Goal: Find specific page/section: Find specific page/section

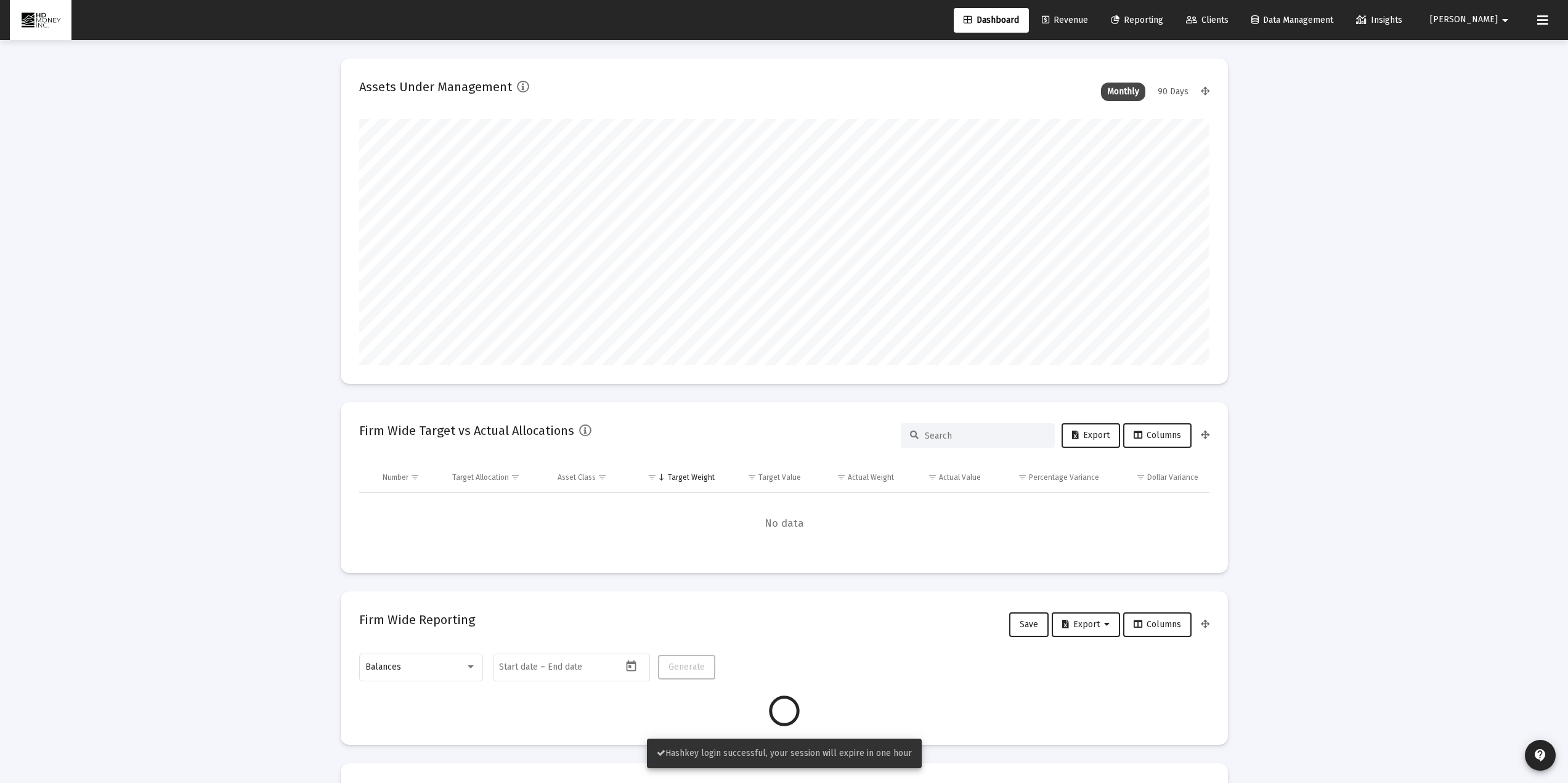
scroll to position [247, 457]
type input "[DATE]"
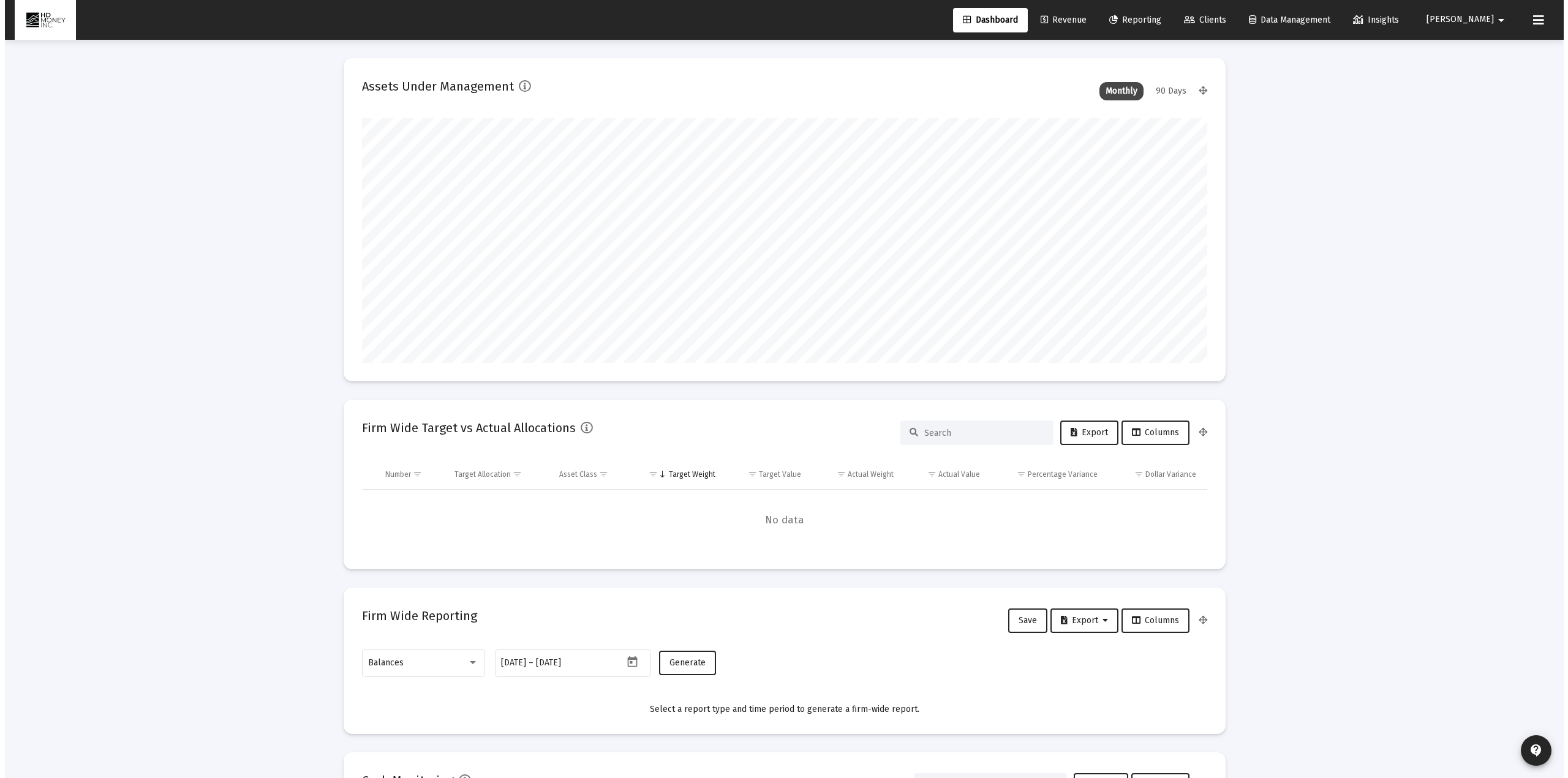
scroll to position [245, 395]
click at [1153, 20] on span "Clients" at bounding box center [1200, 20] width 42 height 11
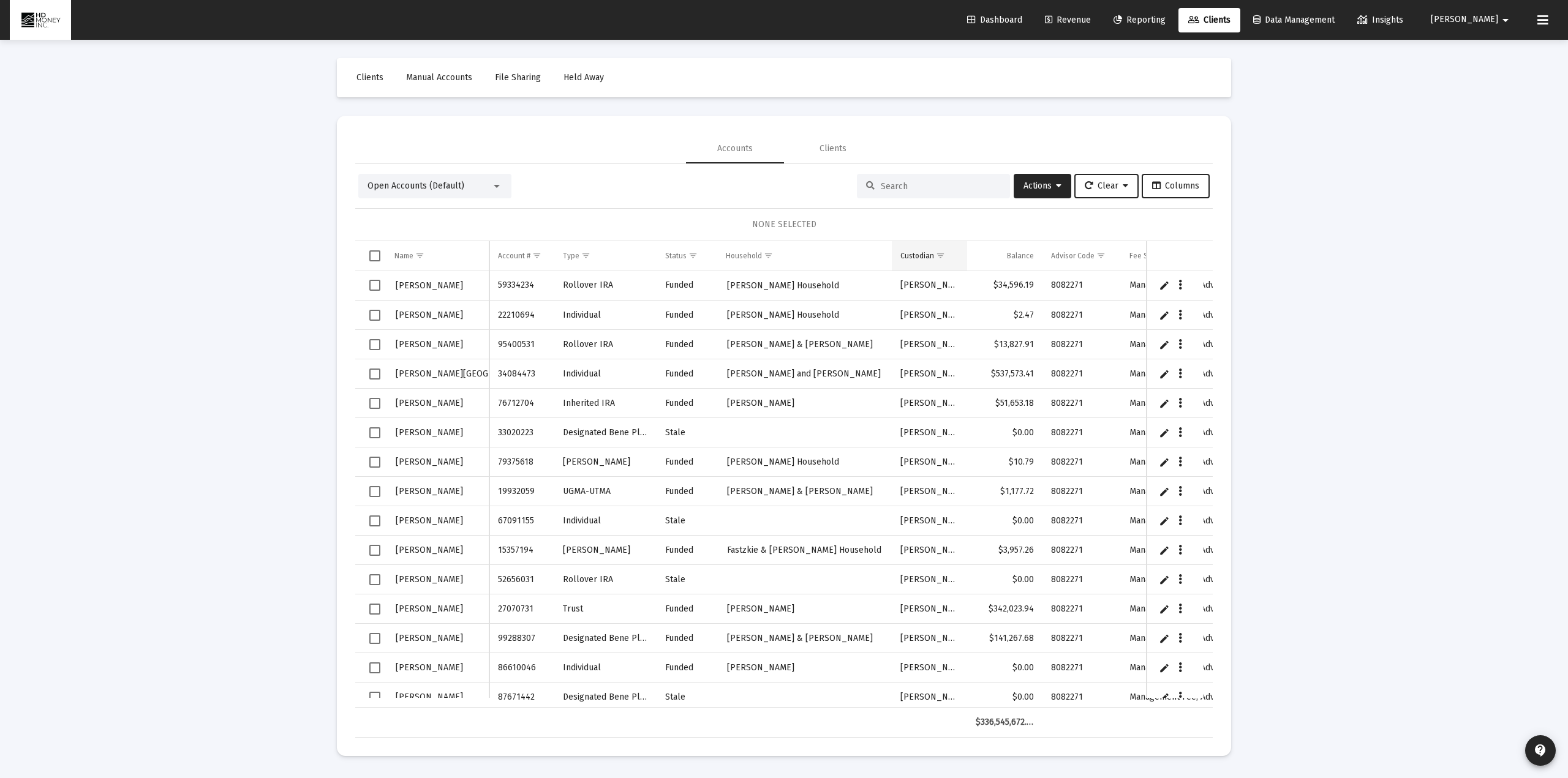
click at [940, 259] on span "Show filter options for column 'Custodian'" at bounding box center [941, 256] width 9 height 9
click at [1153, 220] on div "Loading... Clients Manual Accounts File Sharing Held Away Accounts Clients Open…" at bounding box center [784, 389] width 1568 height 778
click at [373, 257] on span "Select all" at bounding box center [375, 256] width 11 height 11
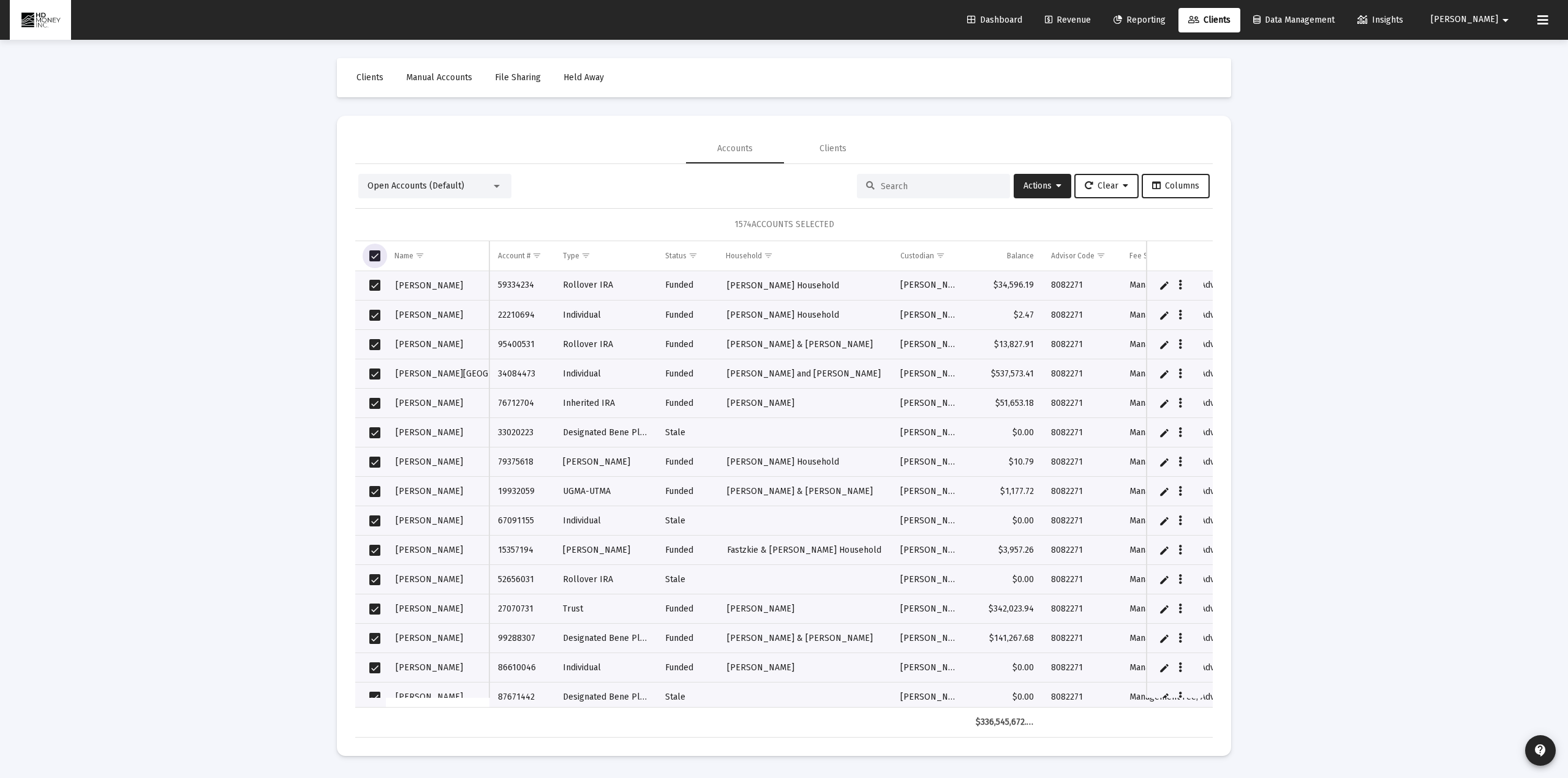
click at [373, 257] on span "Select all" at bounding box center [375, 256] width 11 height 11
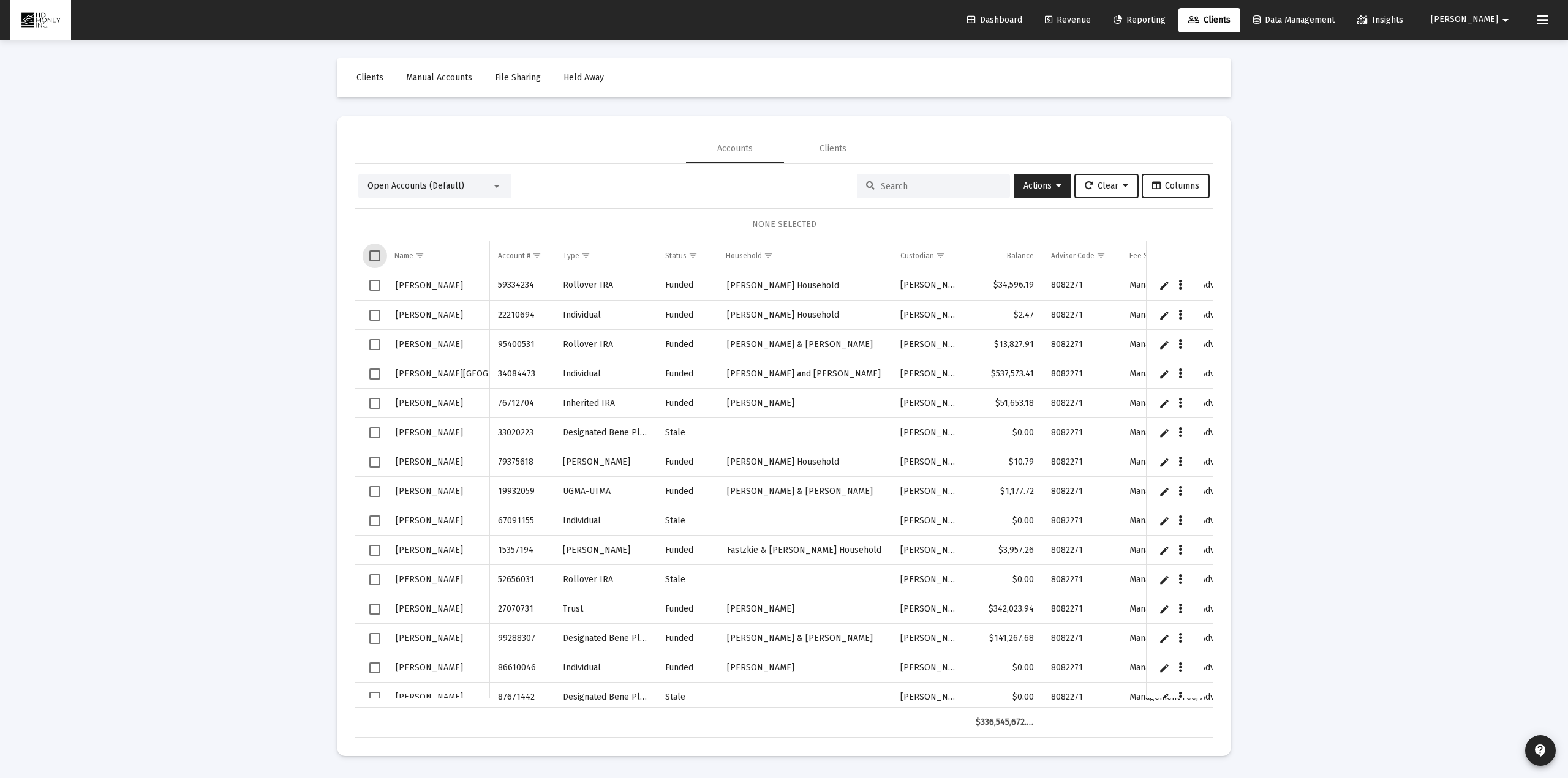
click at [373, 257] on span "Select all" at bounding box center [375, 256] width 11 height 11
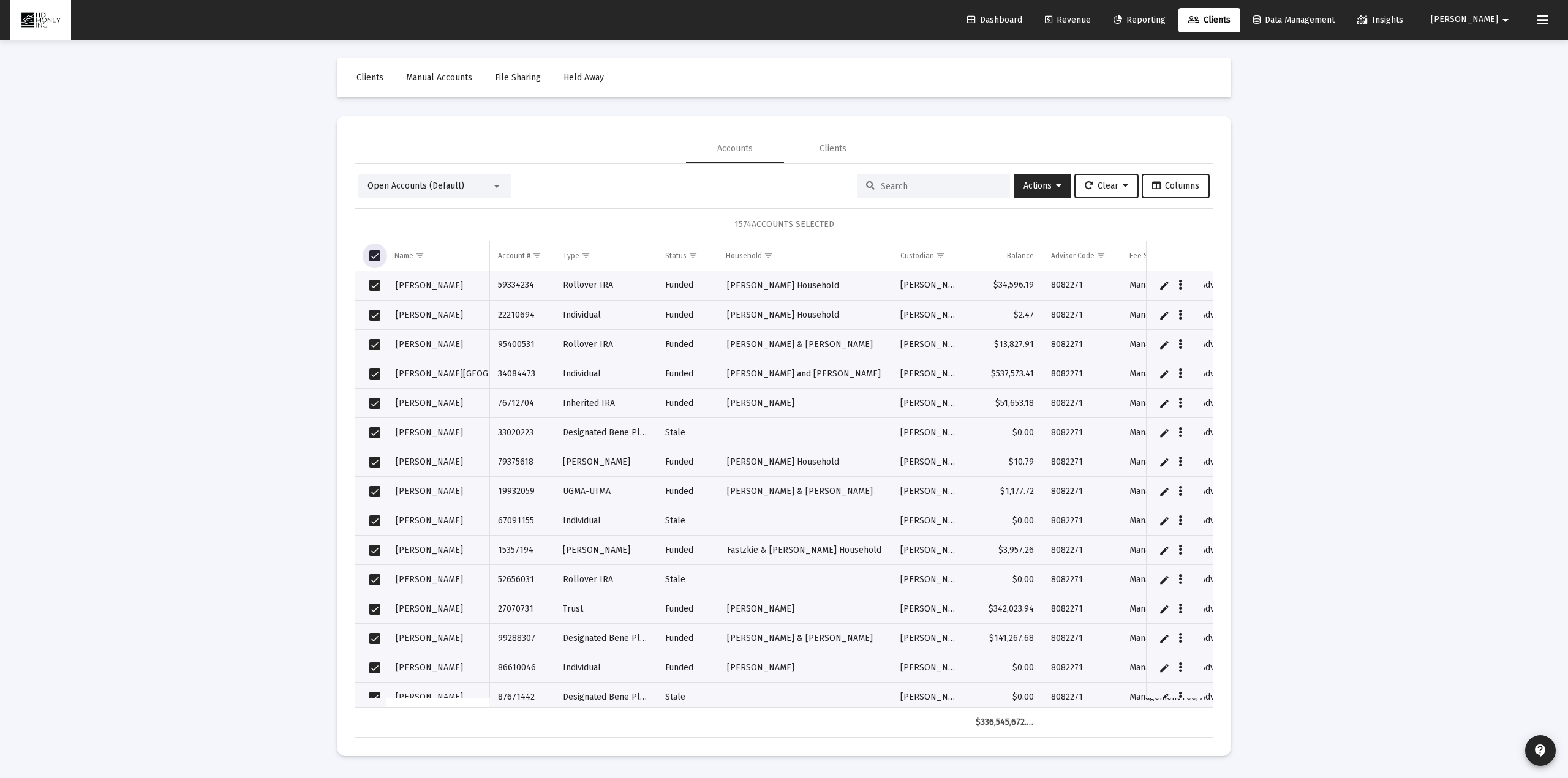
click at [373, 257] on span "Select all" at bounding box center [375, 256] width 11 height 11
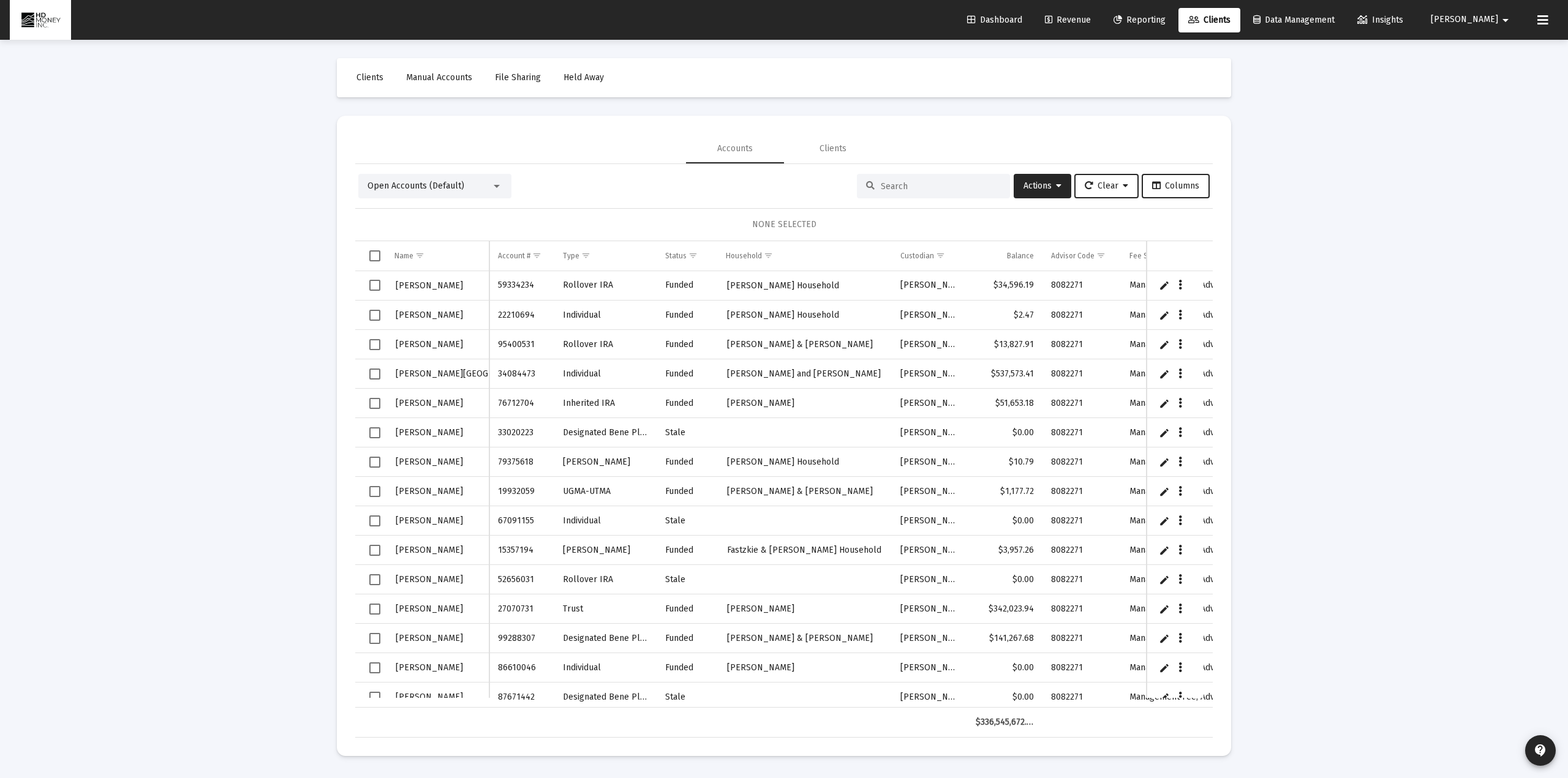
click at [927, 186] on input at bounding box center [941, 186] width 120 height 11
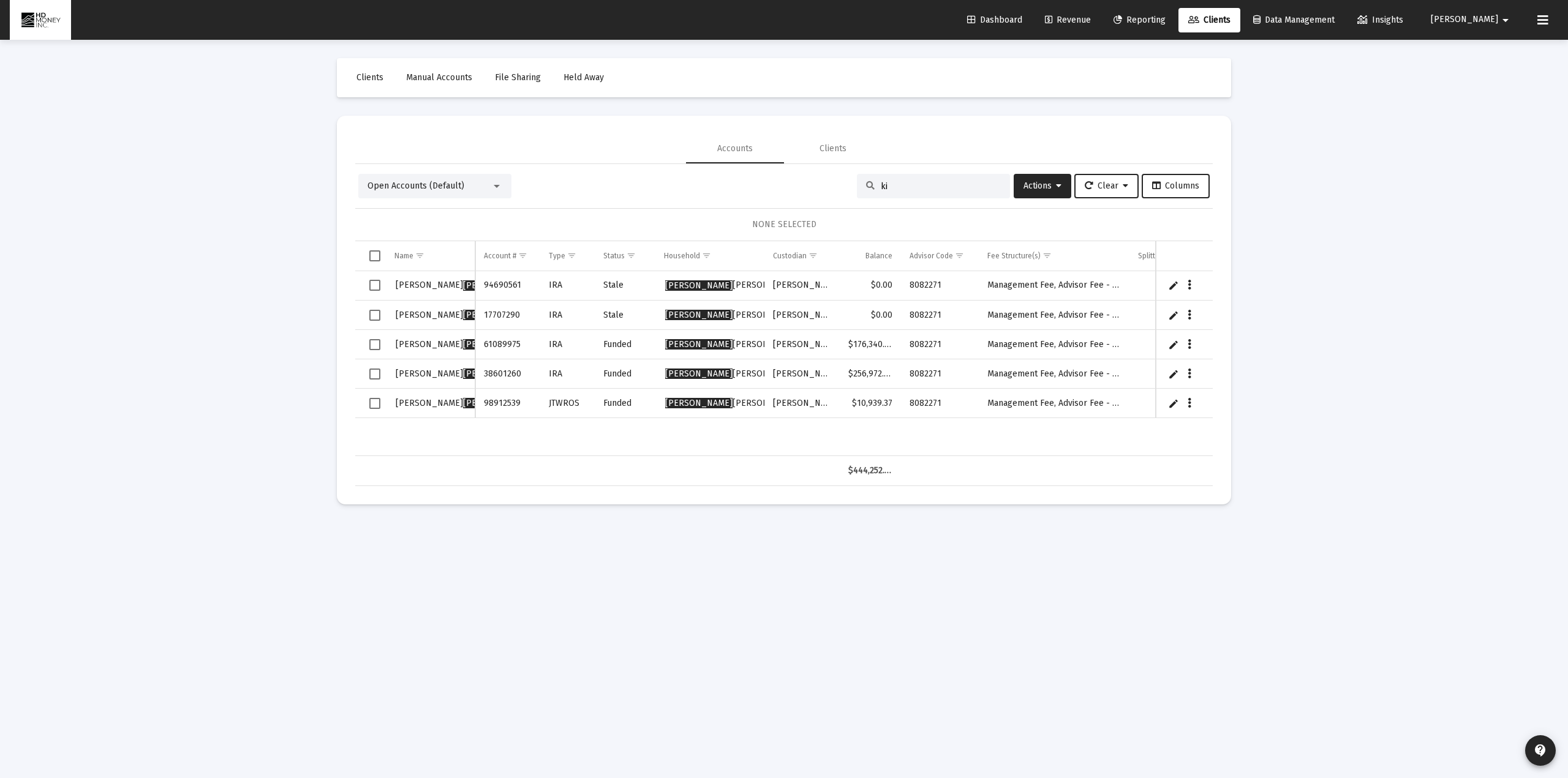
type input "k"
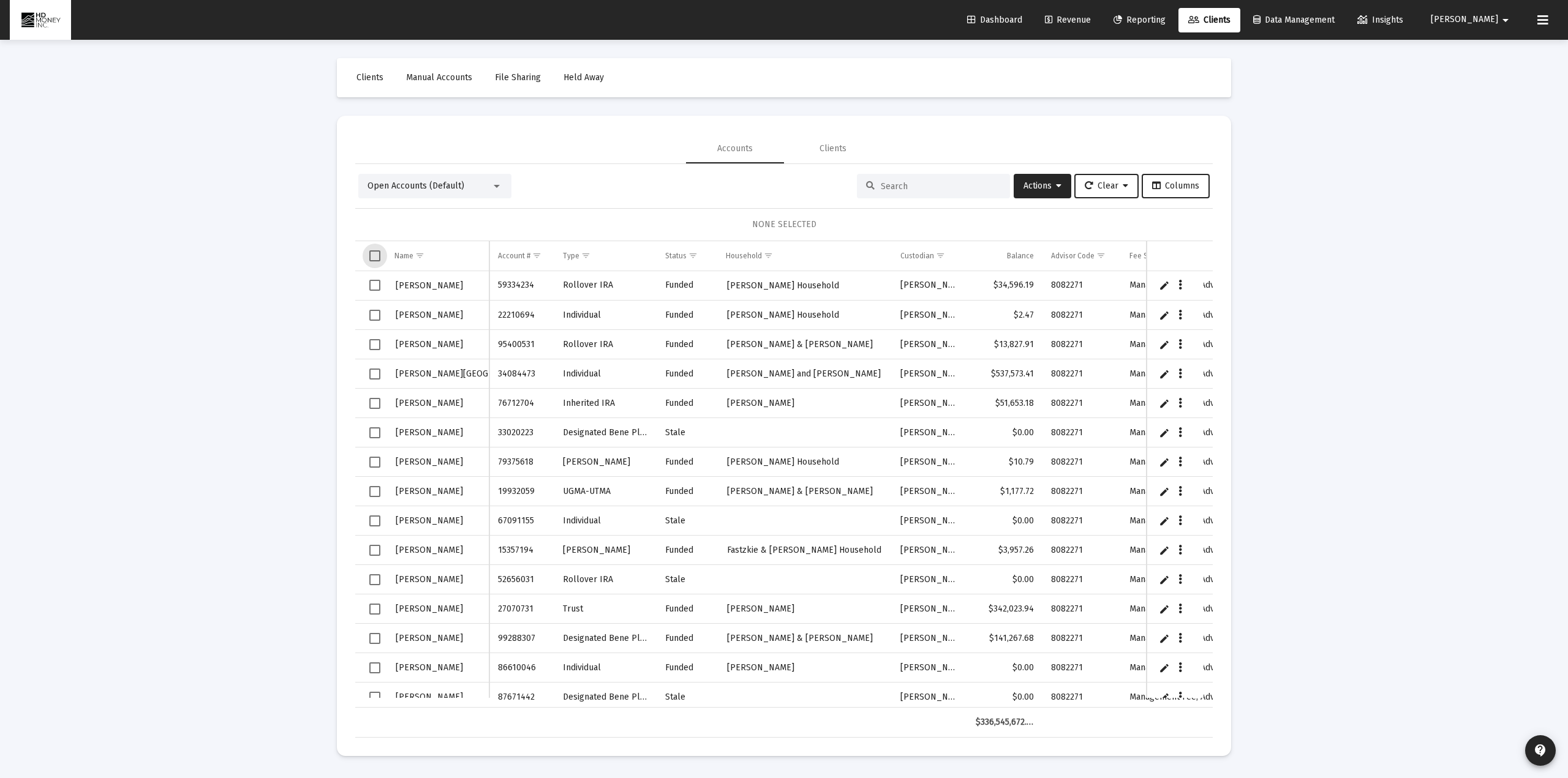
click at [374, 259] on span "Select all" at bounding box center [375, 256] width 11 height 11
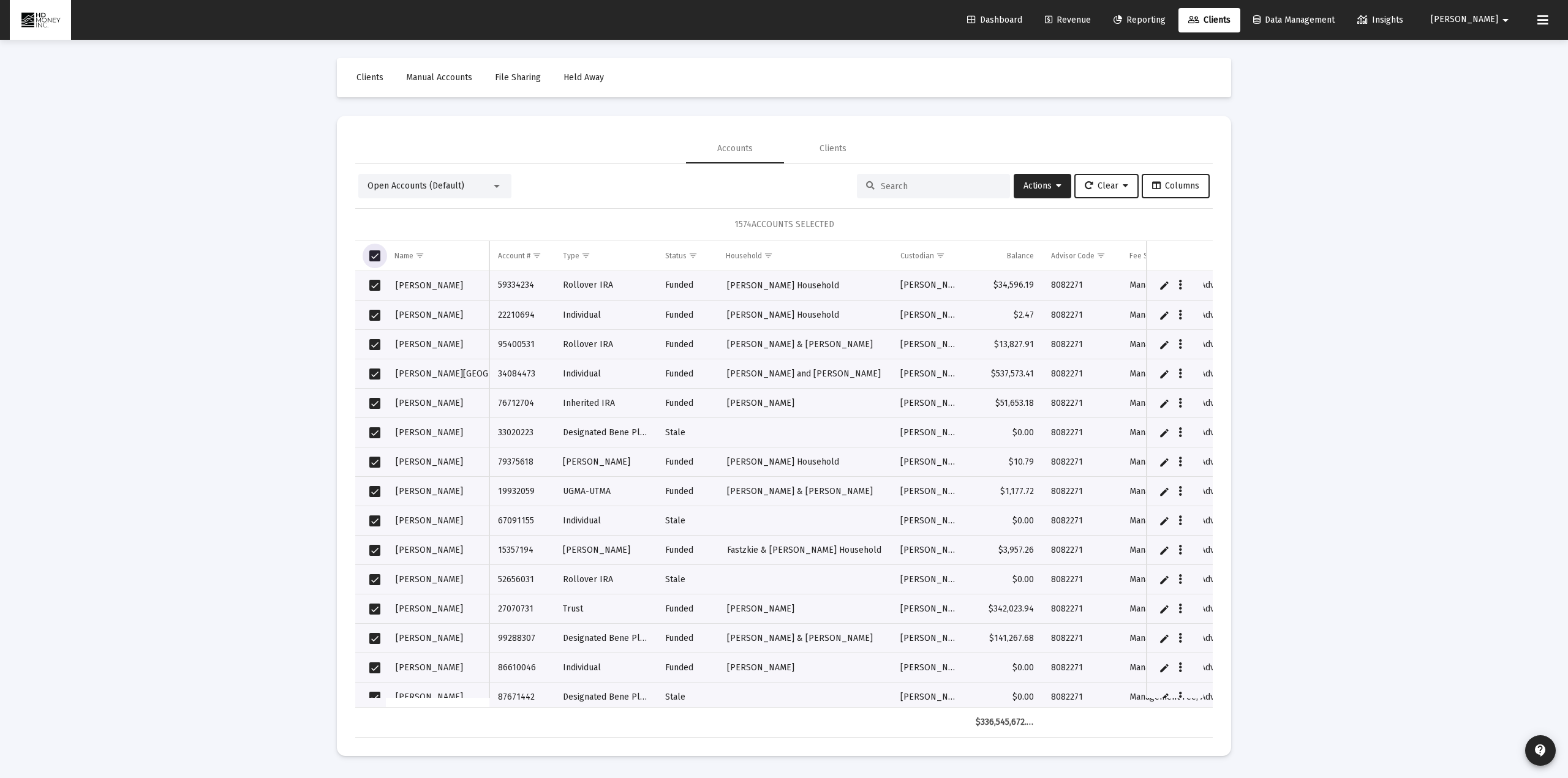
click at [311, 266] on div "Loading... Clients Manual Accounts File Sharing Held Away Accounts Clients Open…" at bounding box center [784, 389] width 1568 height 778
click at [311, 275] on div "Loading... Clients Manual Accounts File Sharing Held Away Accounts Clients Open…" at bounding box center [784, 389] width 1568 height 778
click at [282, 297] on div "Loading... Clients Manual Accounts File Sharing Held Away Accounts Clients Open…" at bounding box center [784, 389] width 1568 height 778
click at [375, 256] on span "Select all" at bounding box center [375, 256] width 11 height 11
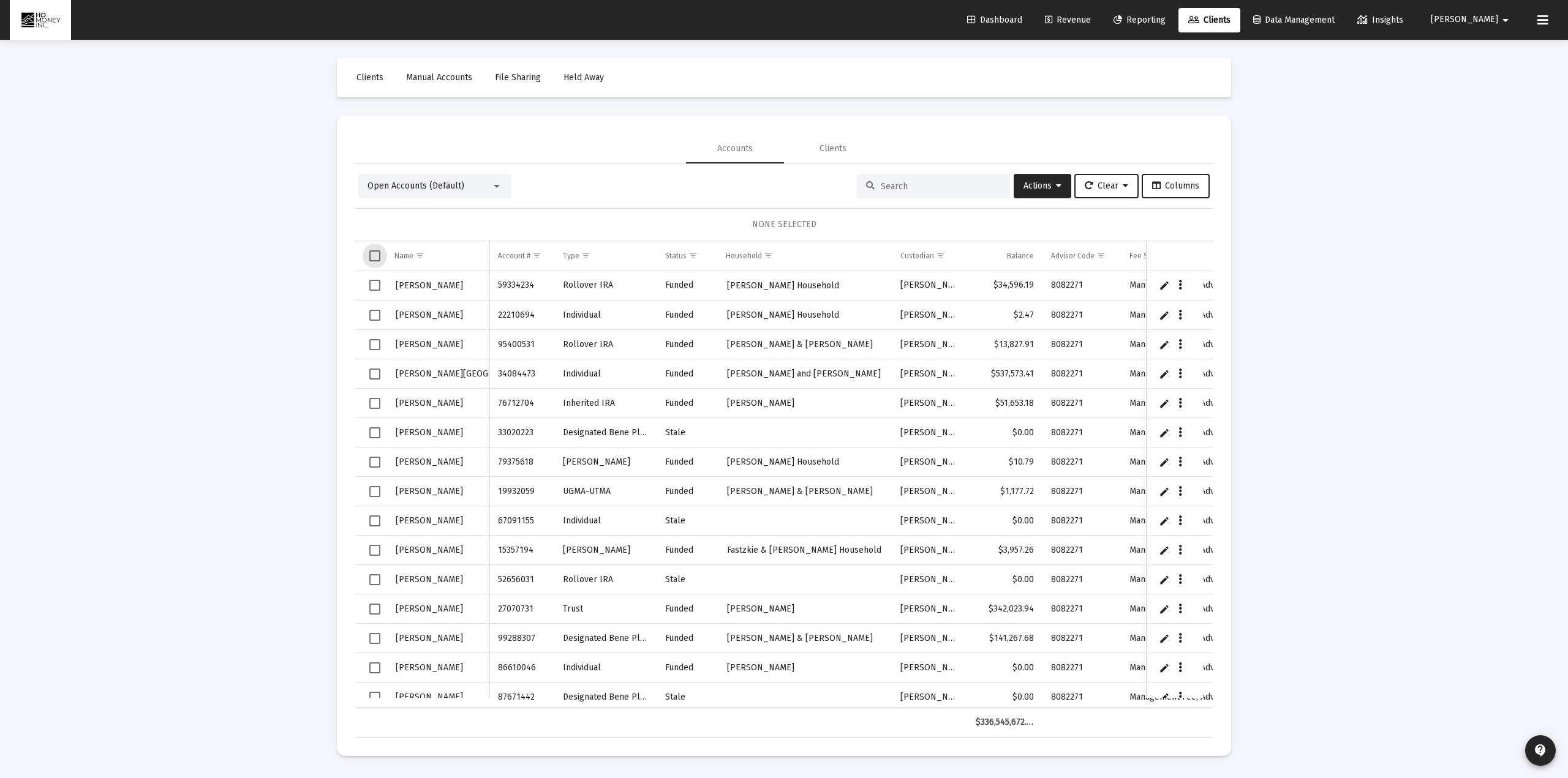
click at [375, 256] on span "Select all" at bounding box center [375, 256] width 11 height 11
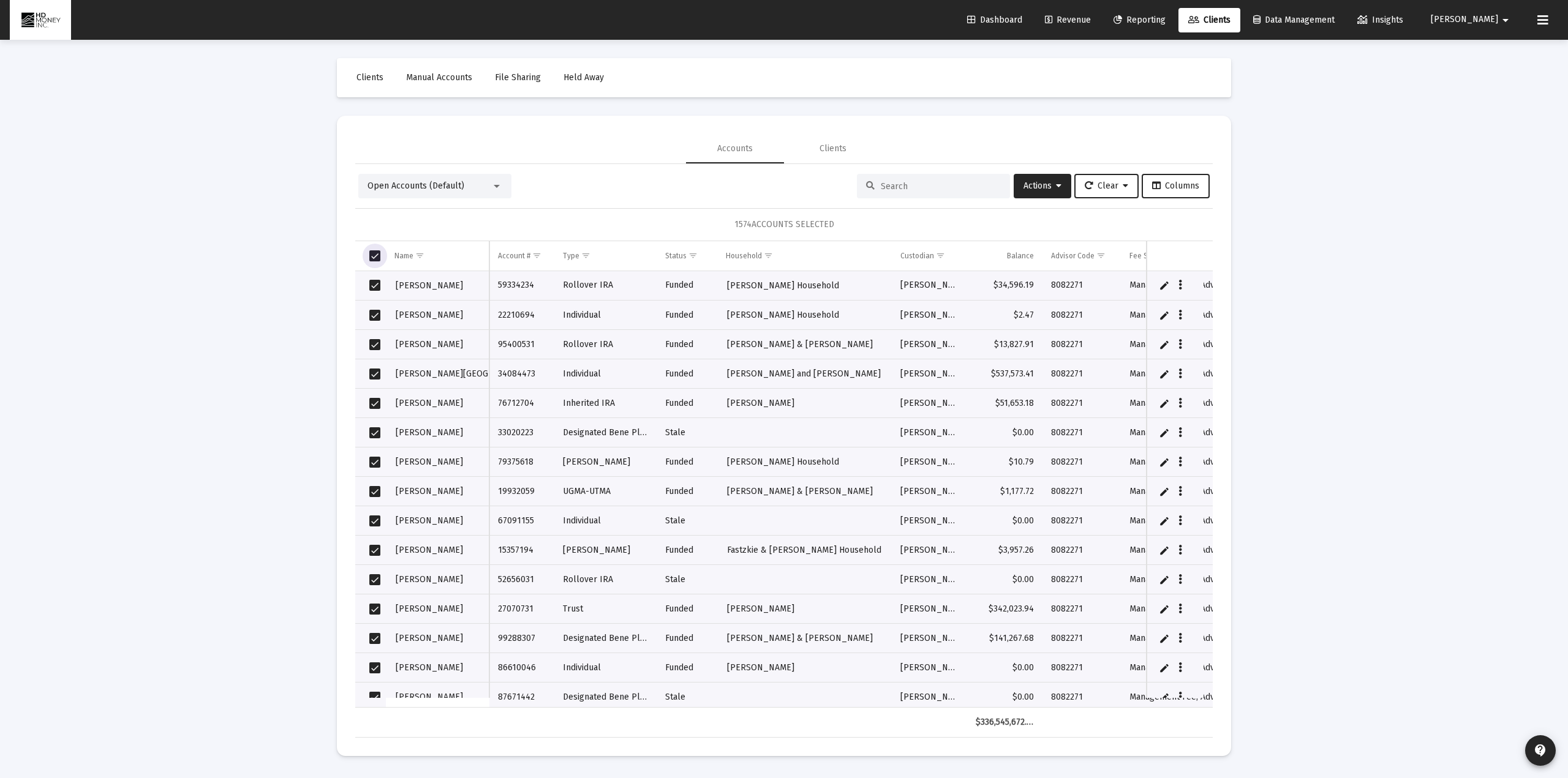
click at [334, 254] on div "Clients Manual Accounts File Sharing Held Away Accounts Clients Open Accounts (…" at bounding box center [784, 407] width 919 height 735
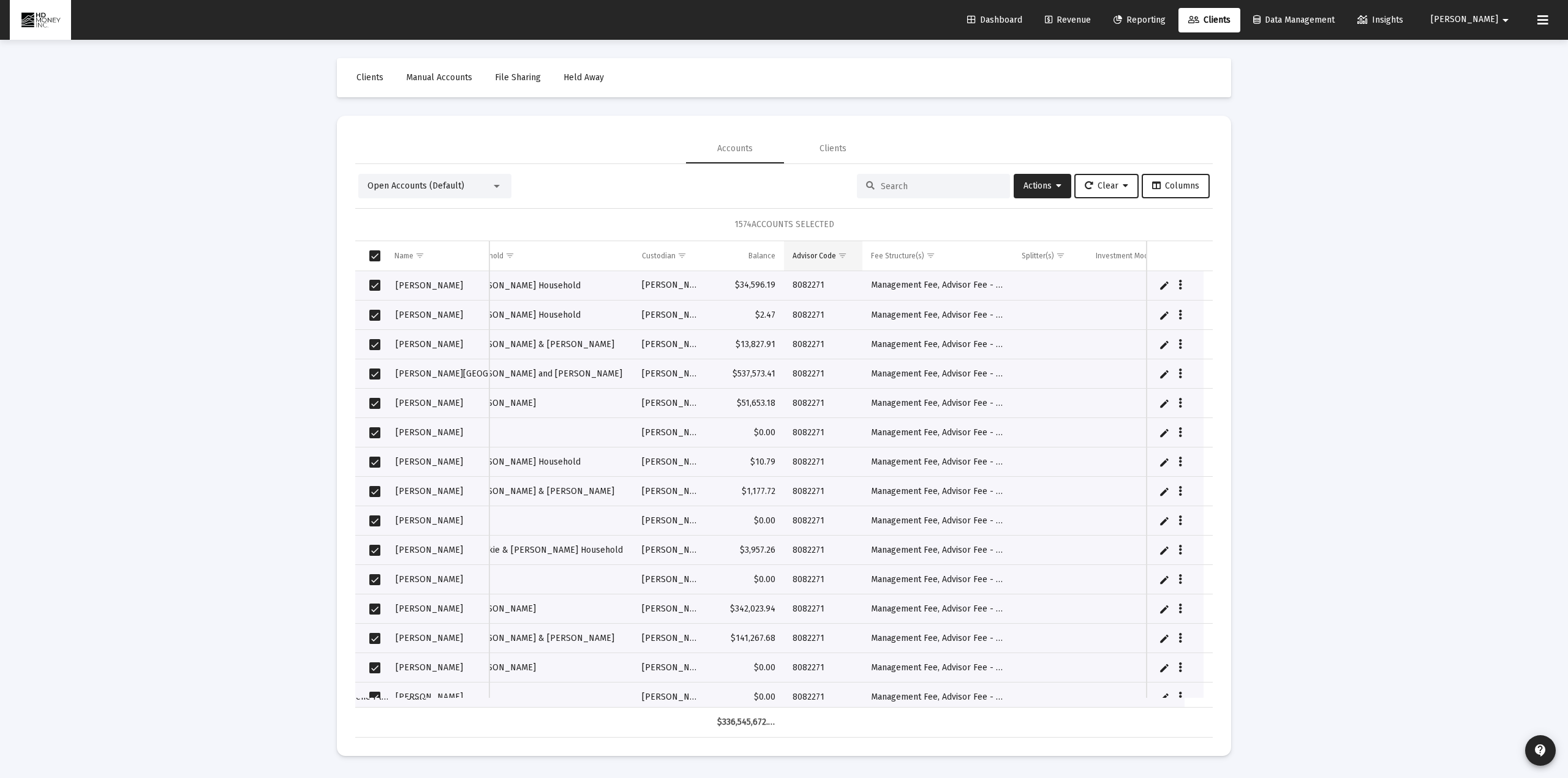
click at [845, 259] on span "Show filter options for column 'Advisor Code'" at bounding box center [842, 256] width 9 height 9
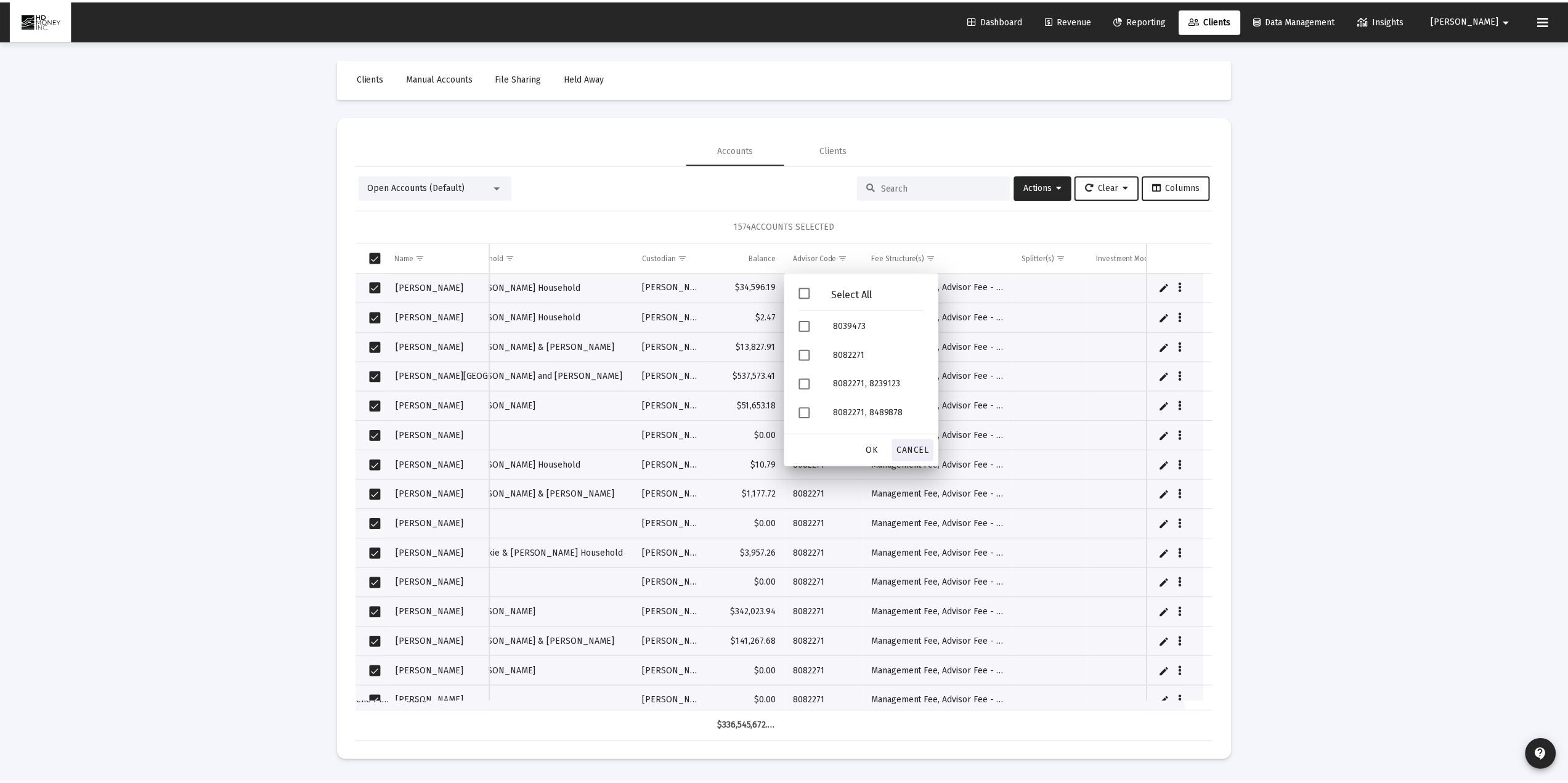
scroll to position [85, 0]
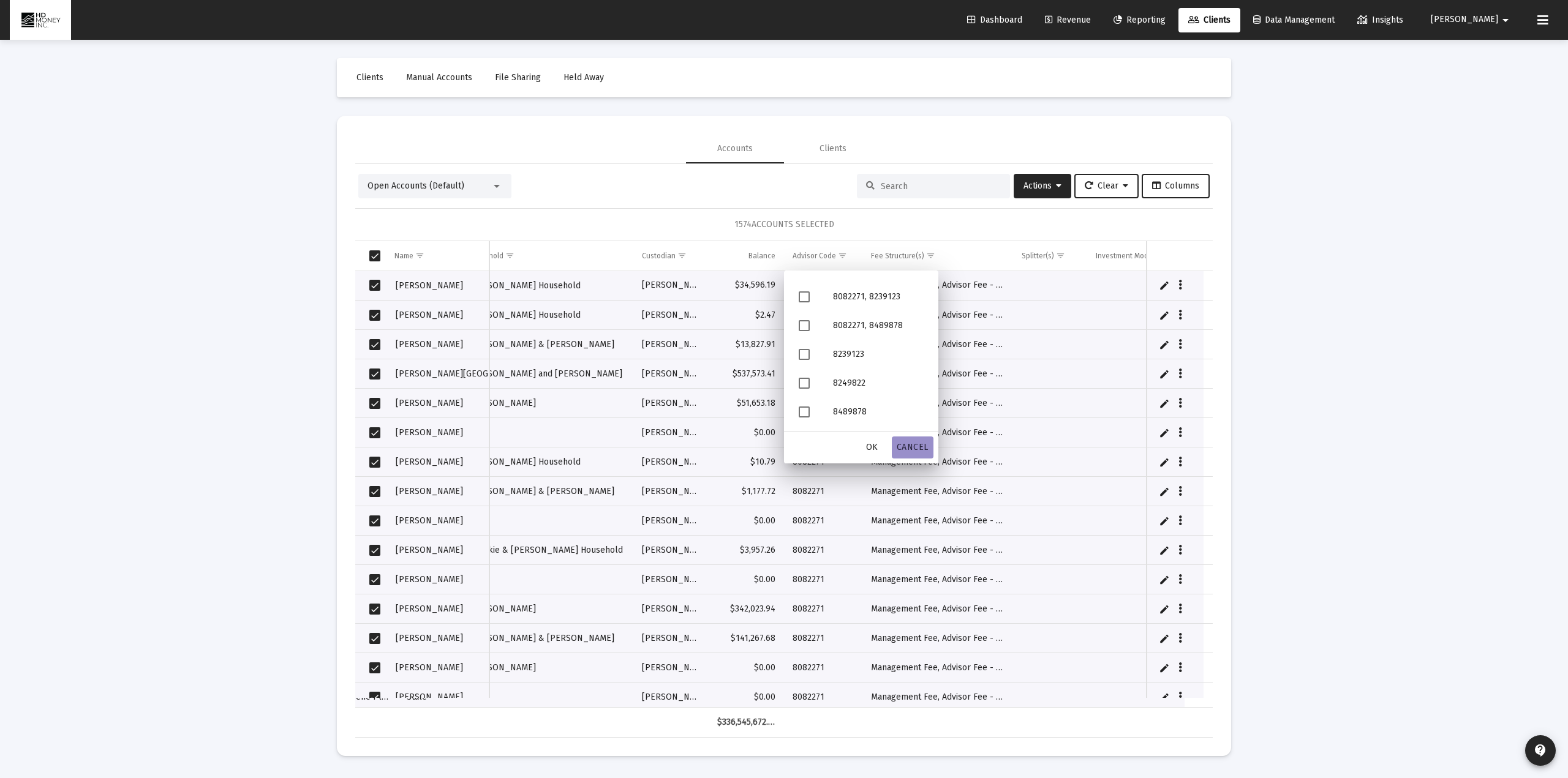
click at [918, 444] on span "Cancel" at bounding box center [912, 447] width 32 height 11
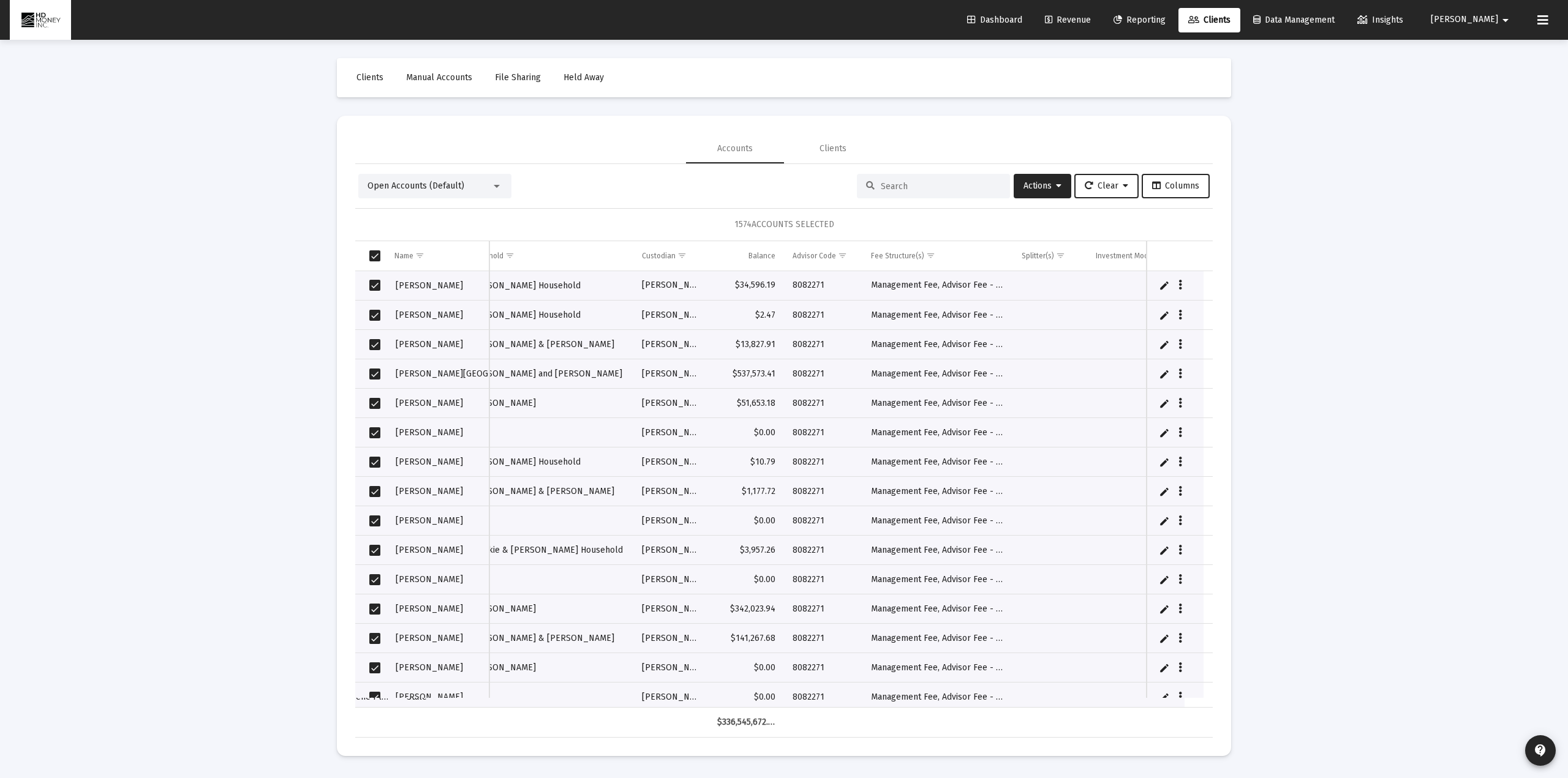
click at [372, 259] on span "Select all" at bounding box center [375, 256] width 11 height 11
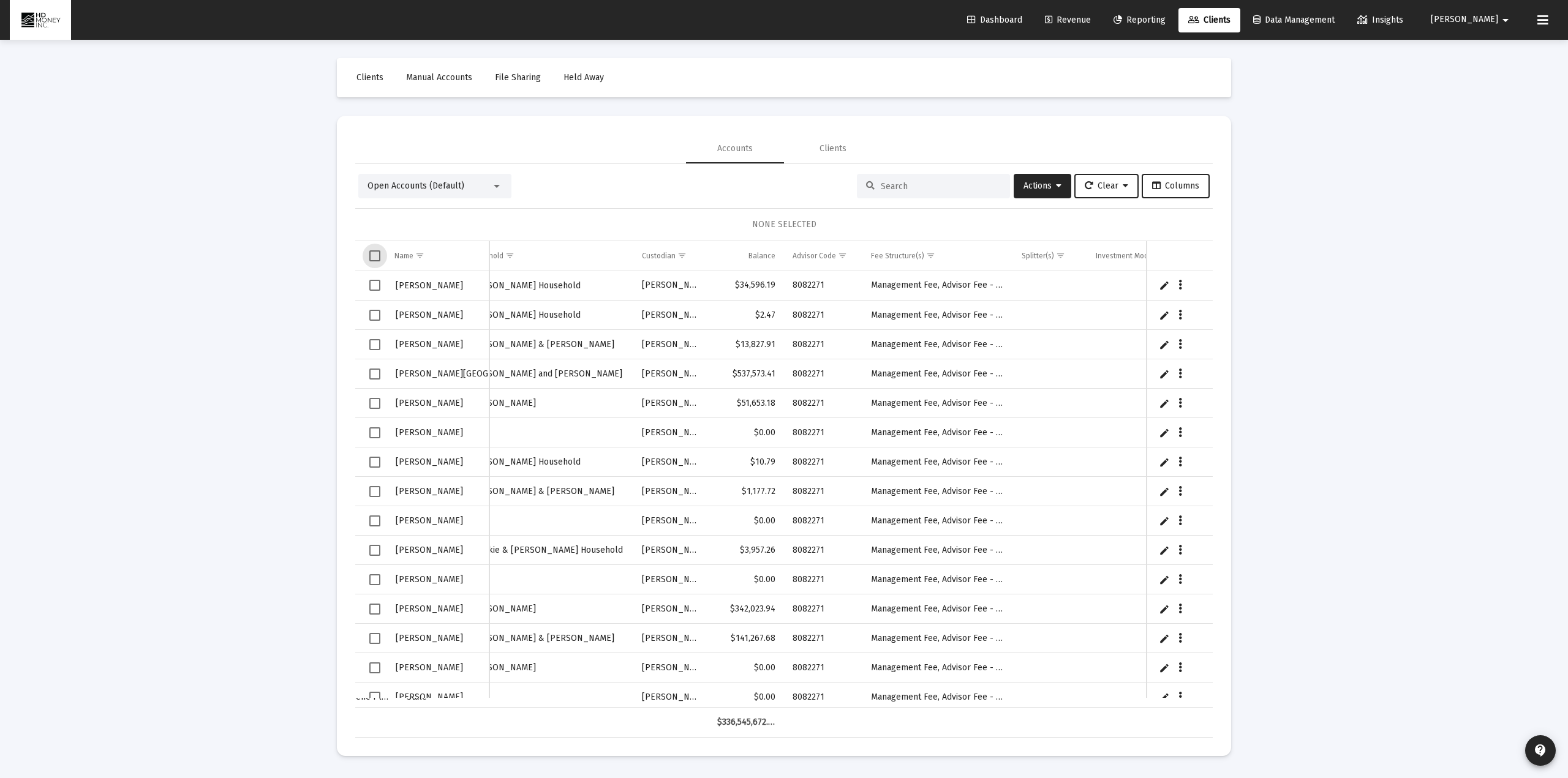
click at [292, 271] on div "Loading... Clients Manual Accounts File Sharing Held Away Accounts Clients Open…" at bounding box center [784, 389] width 1568 height 778
click at [1153, 73] on div "Loading... Clients Manual Accounts File Sharing Held Away Accounts Clients Open…" at bounding box center [784, 389] width 1568 height 778
click at [1153, 15] on mat-icon "arrow_drop_down" at bounding box center [1505, 20] width 15 height 24
click at [1153, 45] on span "Settings" at bounding box center [1504, 52] width 36 height 29
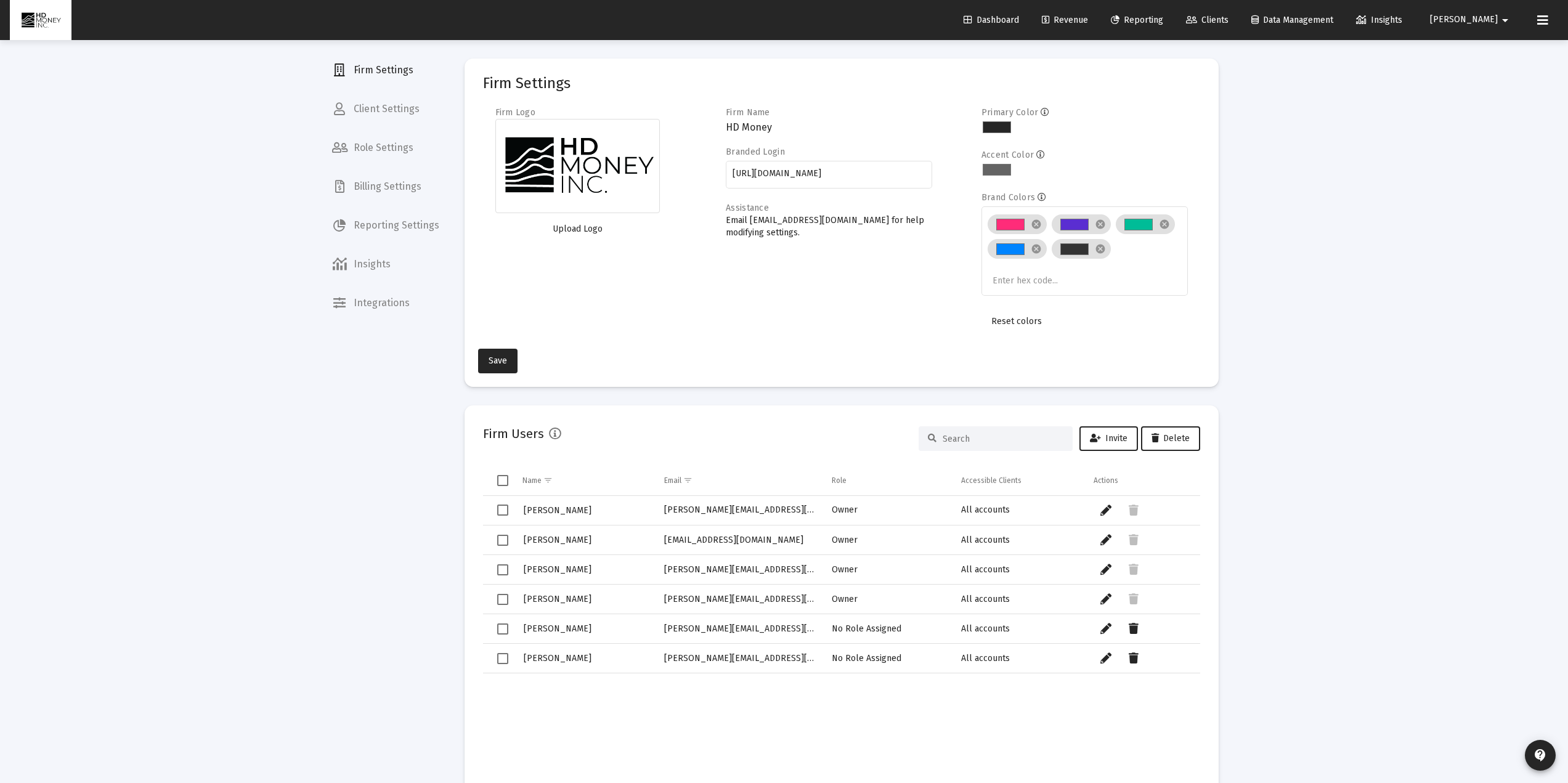
click at [398, 548] on div "Firm Settings Client Settings Role Settings Billing Settings Reporting Settings…" at bounding box center [385, 391] width 127 height 783
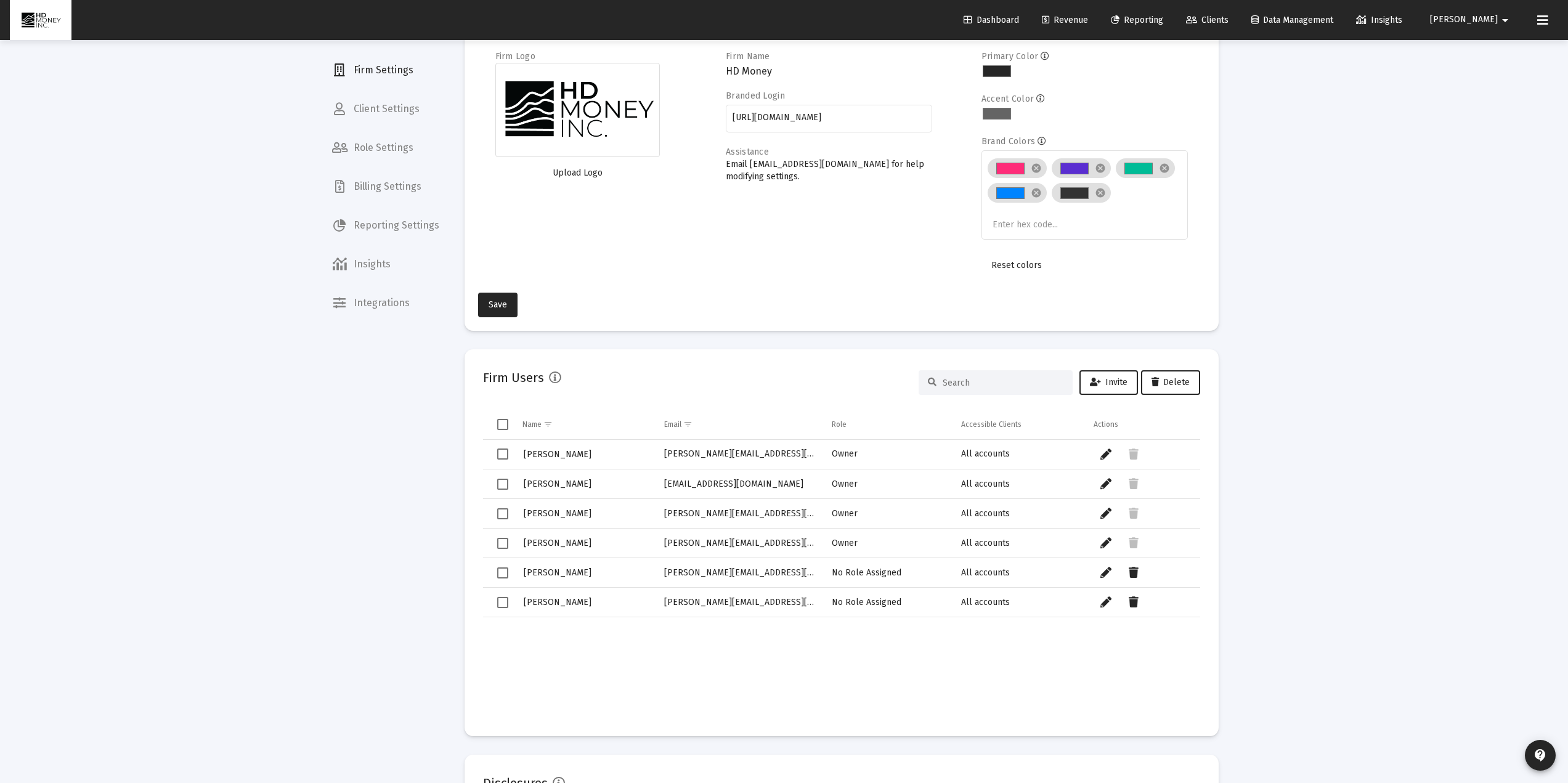
scroll to position [82, 0]
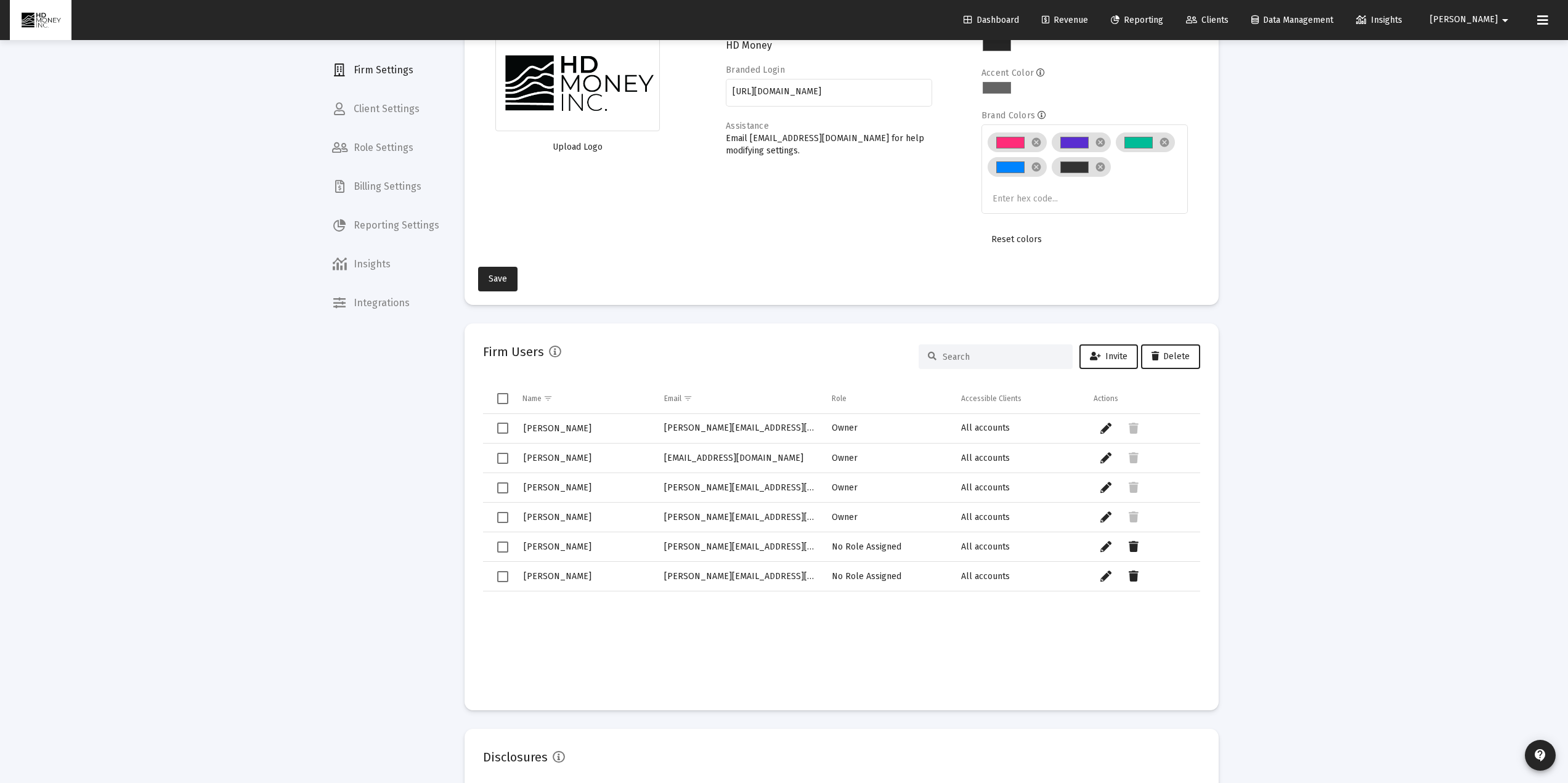
click at [399, 548] on div "Firm Settings Client Settings Role Settings Billing Settings Reporting Settings…" at bounding box center [385, 391] width 127 height 783
click at [1160, 21] on span "Clients" at bounding box center [1207, 20] width 43 height 11
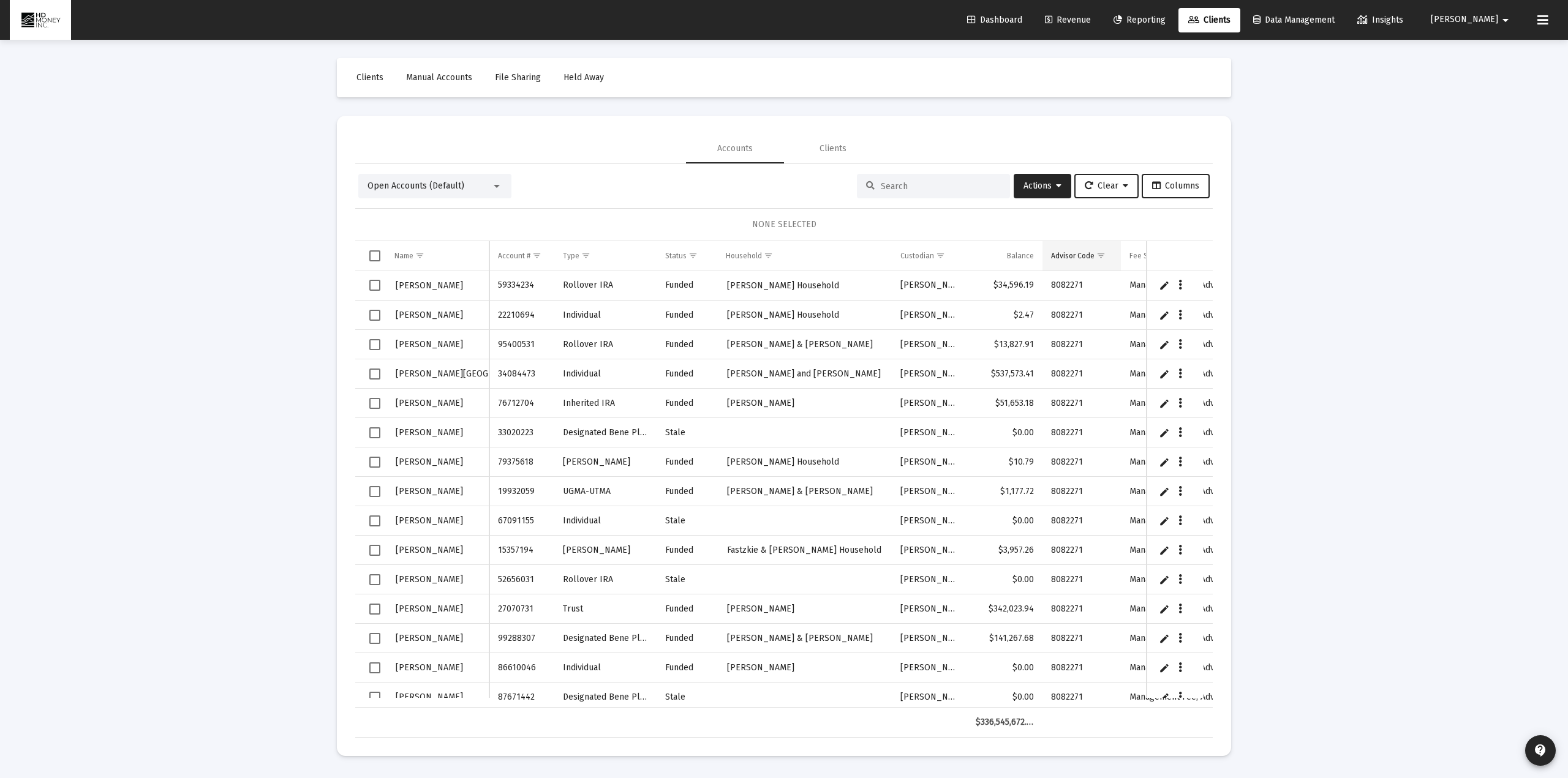
click at [1104, 260] on span "Show filter options for column 'Advisor Code'" at bounding box center [1101, 256] width 9 height 9
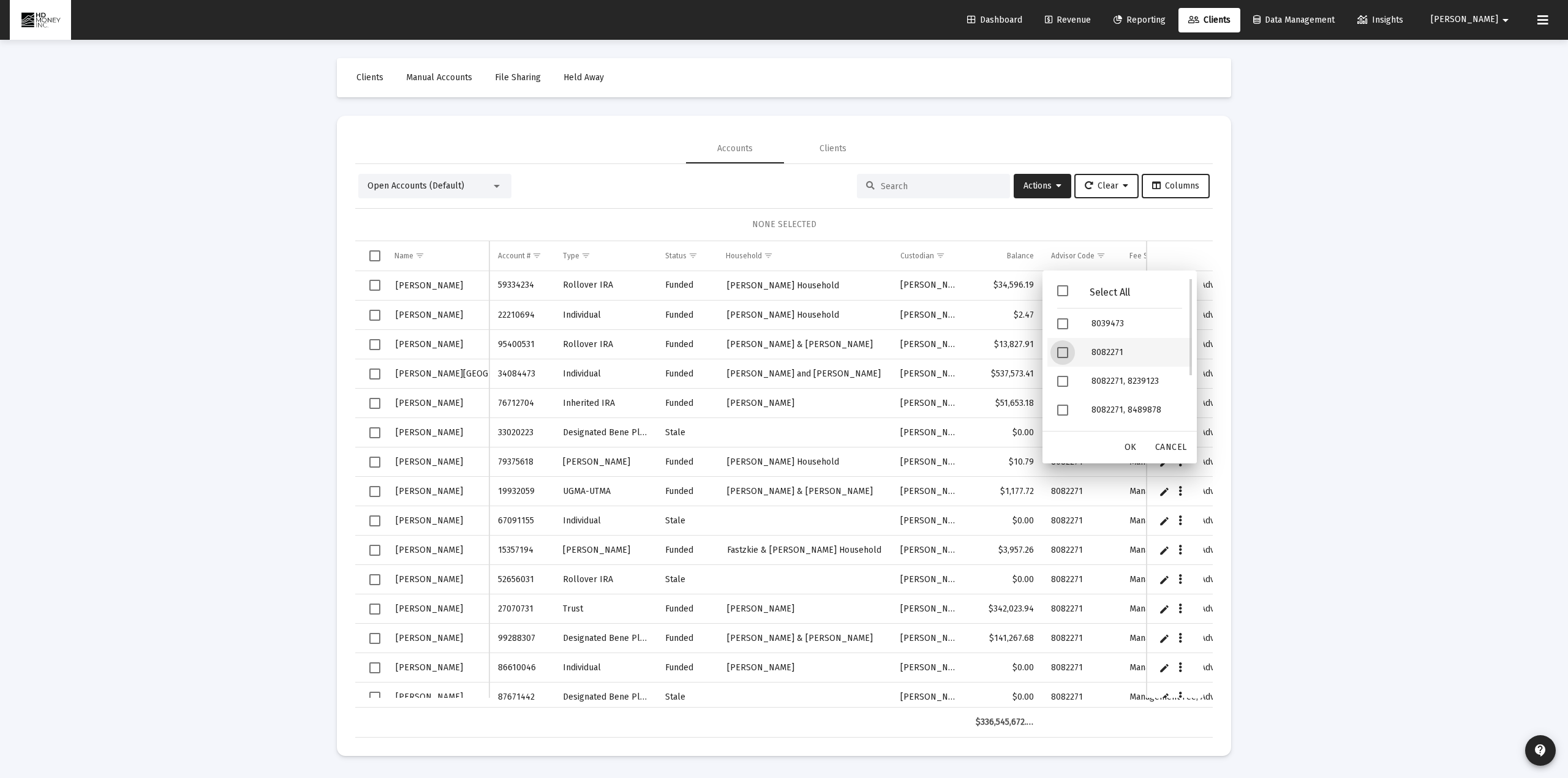
click at [1062, 351] on span "Filter options" at bounding box center [1062, 352] width 11 height 11
click at [1120, 442] on div "OK" at bounding box center [1130, 447] width 39 height 22
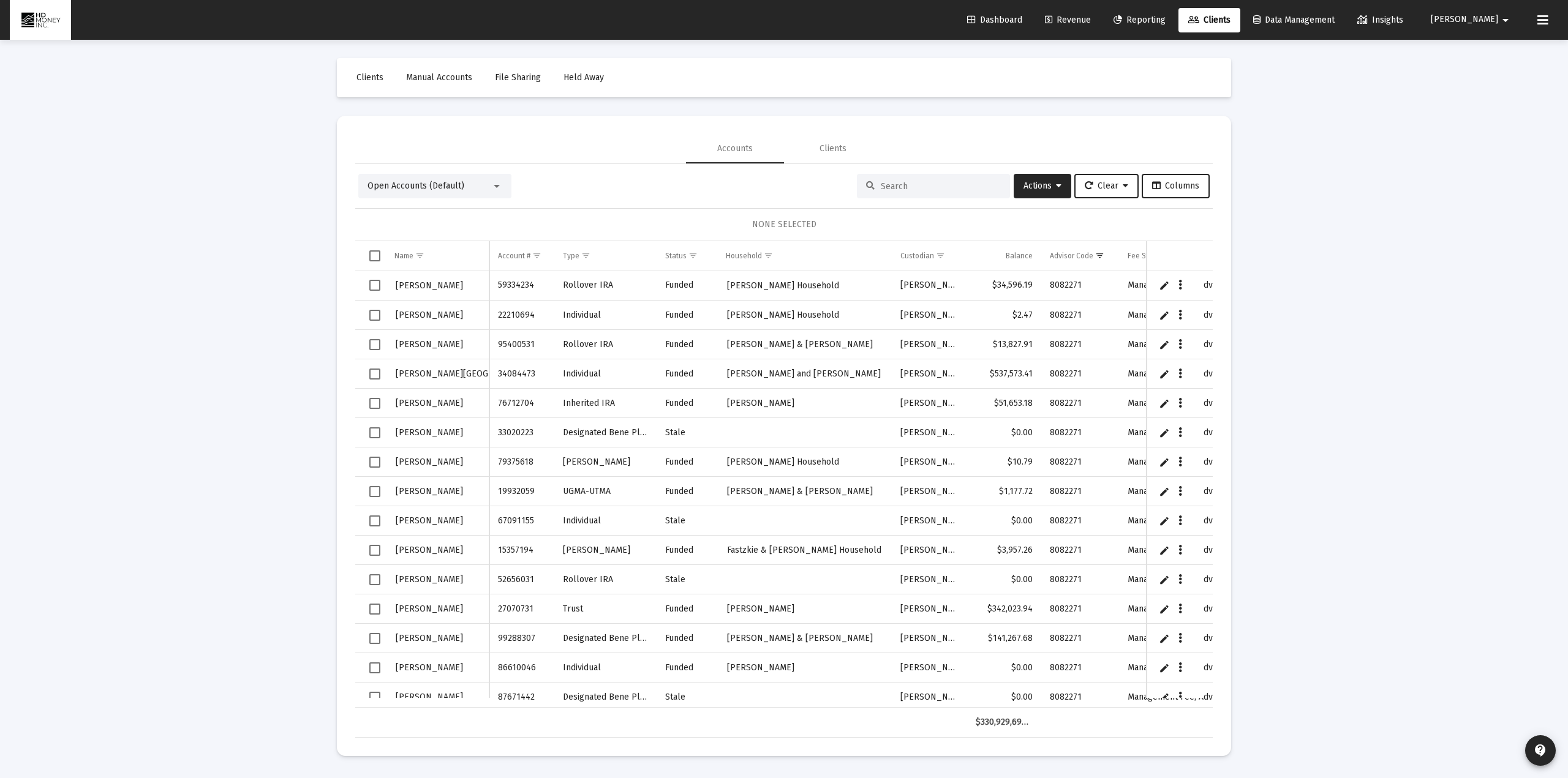
click at [1153, 334] on div "Loading... Clients Manual Accounts File Sharing Held Away Accounts Clients Open…" at bounding box center [784, 389] width 1568 height 778
click at [375, 256] on span "Select all" at bounding box center [375, 256] width 11 height 11
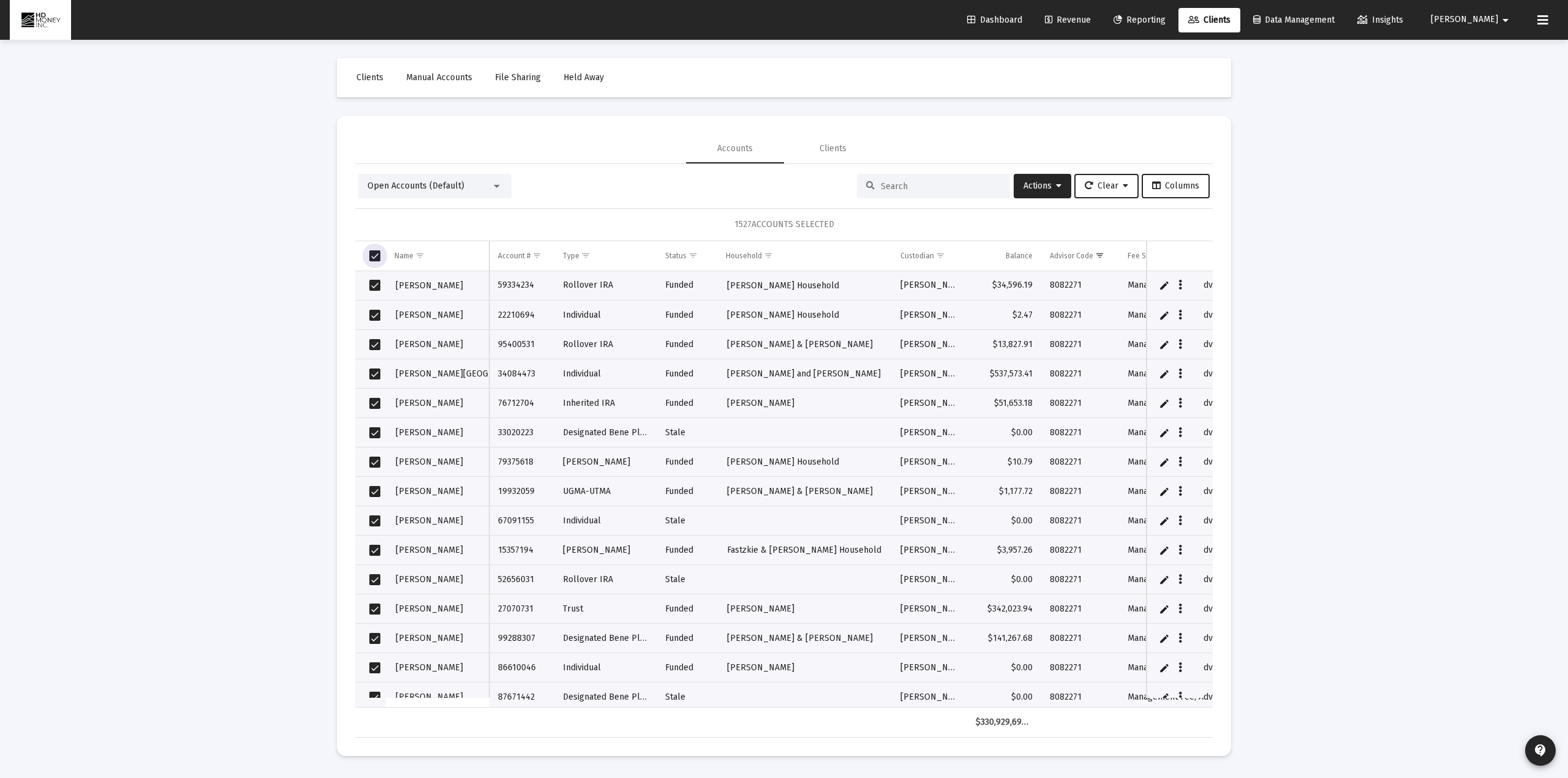
click at [331, 270] on div "Clients Manual Accounts File Sharing Held Away Accounts Clients Open Accounts (…" at bounding box center [784, 407] width 919 height 735
click at [1153, 370] on div "Loading... Clients Manual Accounts File Sharing Held Away Accounts Clients Open…" at bounding box center [784, 389] width 1568 height 778
click at [377, 256] on span "Select all" at bounding box center [375, 256] width 11 height 11
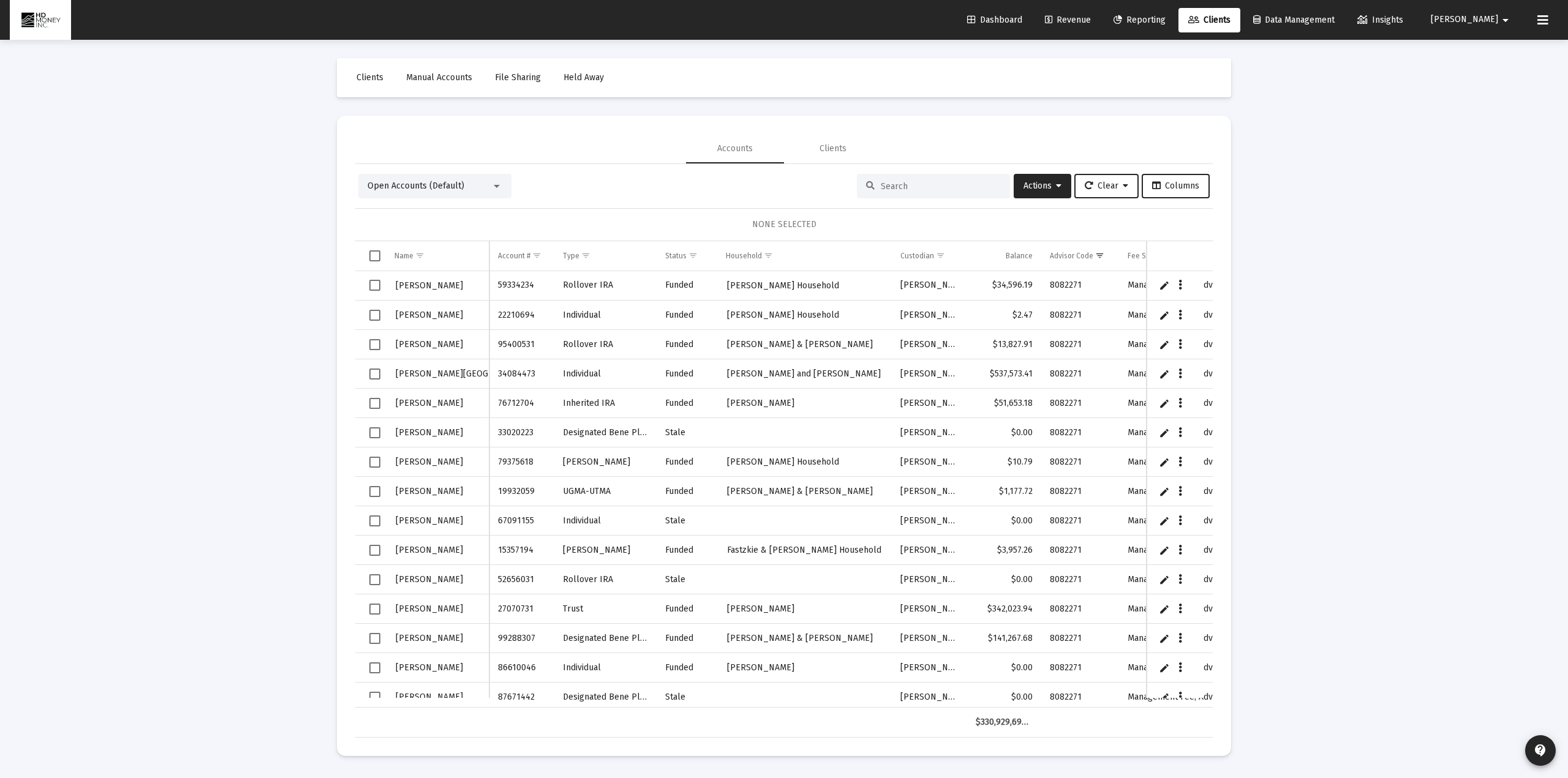
click at [293, 283] on div "Loading... Clients Manual Accounts File Sharing Held Away Accounts Clients Open…" at bounding box center [784, 389] width 1568 height 778
click at [1153, 337] on div "Loading... Clients Manual Accounts File Sharing Held Away Accounts Clients Open…" at bounding box center [784, 389] width 1568 height 778
click at [1153, 308] on div "Loading... Clients Manual Accounts File Sharing Held Away Accounts Clients Open…" at bounding box center [784, 389] width 1568 height 778
